Goal: Information Seeking & Learning: Learn about a topic

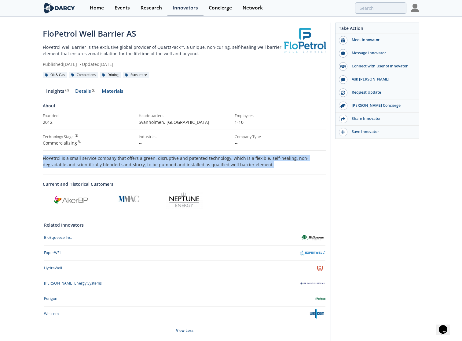
click at [26, 99] on div "FloPetrol Well Barrier AS FloPetrol Well Barrier is the exclusive global provid…" at bounding box center [231, 187] width 462 height 341
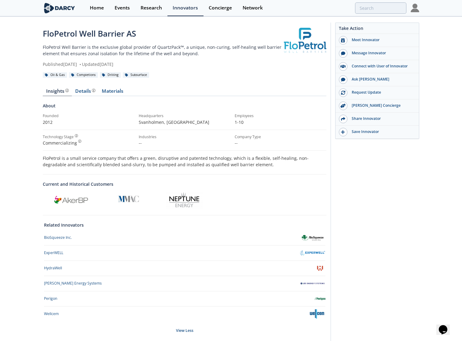
click at [415, 7] on img at bounding box center [415, 8] width 9 height 9
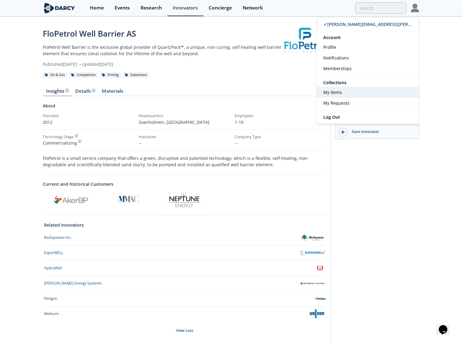
click at [334, 93] on span "My Items" at bounding box center [332, 92] width 19 height 6
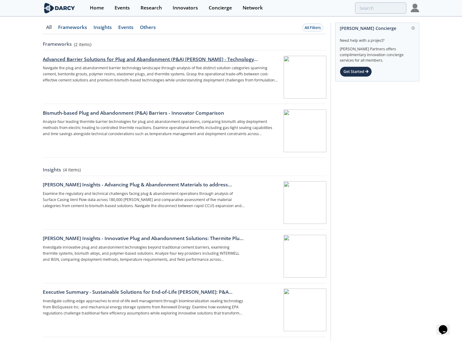
click at [81, 59] on div "Advanced Barrier Solutions for Plug and Abandonment (P&A) [PERSON_NAME] - Techn…" at bounding box center [161, 59] width 236 height 7
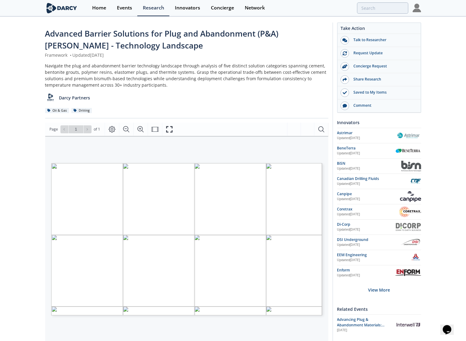
click at [144, 225] on span "QuartzPack" at bounding box center [146, 224] width 17 height 3
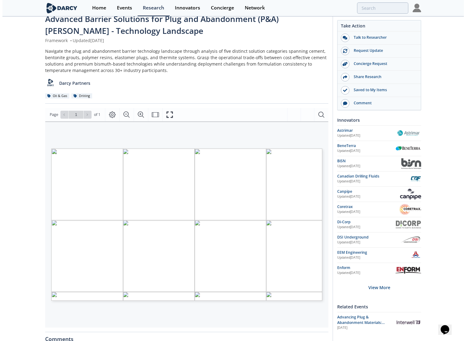
scroll to position [15, 0]
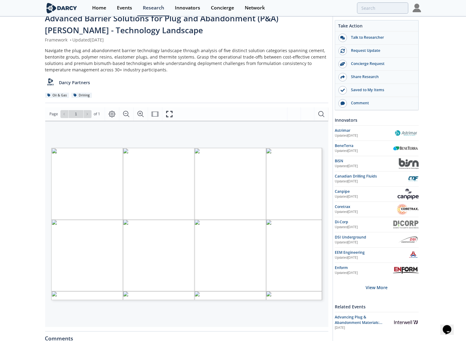
click at [154, 213] on span "consolidated sand" at bounding box center [157, 212] width 26 height 2
click at [163, 148] on div "PLUG AND ABANDONMENT MATERIALS TECHNOLOGY LANDSCAPE 1 Bismuth-based Plugs Polym…" at bounding box center [186, 148] width 271 height 0
click at [146, 208] on div "Page 1" at bounding box center [186, 224] width 271 height 153
click at [153, 213] on div "Page 1" at bounding box center [186, 224] width 271 height 153
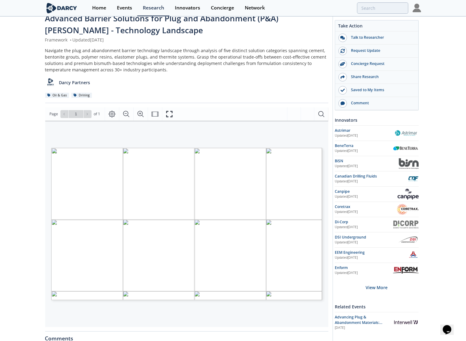
click at [193, 135] on div "PLUG AND ABANDONMENT MATERIALS TECHNOLOGY LANDSCAPE 1 Bismuth-based Plugs Polym…" at bounding box center [183, 200] width 277 height 159
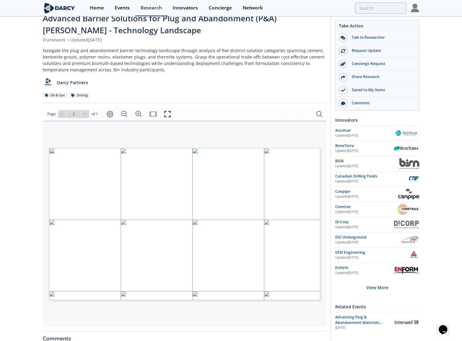
click at [204, 98] on div "Oil & Gas Drilling" at bounding box center [184, 95] width 283 height 6
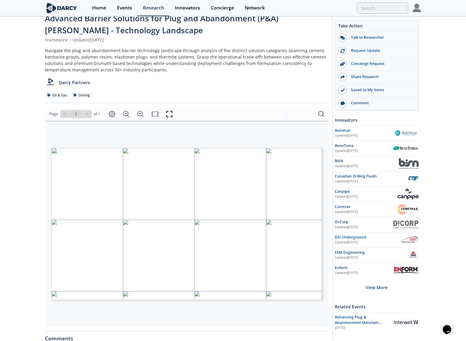
click at [144, 212] on div "Page 1" at bounding box center [186, 224] width 271 height 153
click at [143, 297] on div "Page 1" at bounding box center [186, 224] width 271 height 153
click at [142, 295] on div "Page 1" at bounding box center [186, 224] width 271 height 153
click at [163, 314] on div "PLUG AND ABANDONMENT MATERIALS TECHNOLOGY LANDSCAPE 1 Bismuth-based Plugs Polym…" at bounding box center [186, 224] width 283 height 206
click at [150, 295] on div "Page 1" at bounding box center [186, 224] width 271 height 153
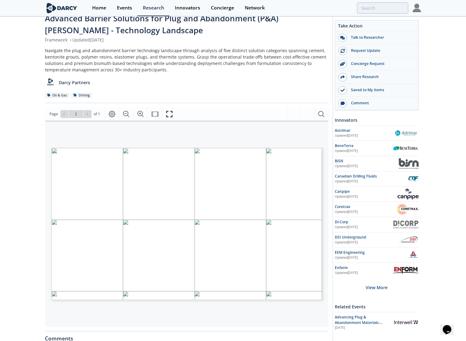
click at [148, 318] on div "PLUG AND ABANDONMENT MATERIALS TECHNOLOGY LANDSCAPE 1 Bismuth-based Plugs Polym…" at bounding box center [186, 224] width 283 height 206
click at [148, 294] on div "Page 1" at bounding box center [186, 224] width 271 height 153
click at [144, 296] on div "Page 1" at bounding box center [186, 224] width 271 height 153
click at [141, 114] on icon "Zoom In" at bounding box center [140, 114] width 7 height 7
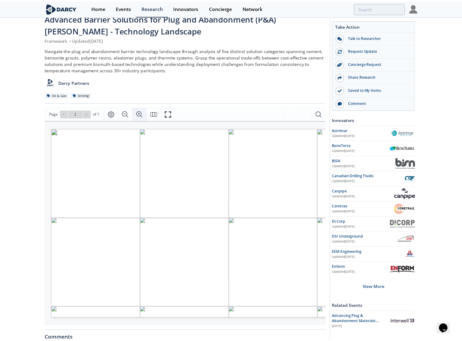
scroll to position [0, 34]
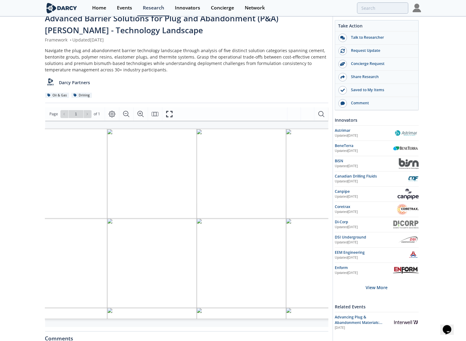
click at [130, 314] on div "Page 1" at bounding box center [186, 224] width 339 height 191
click at [141, 313] on div "Page 1" at bounding box center [186, 224] width 339 height 191
click at [130, 313] on div "Page 1" at bounding box center [186, 224] width 339 height 191
